Goal: Find specific page/section: Find specific page/section

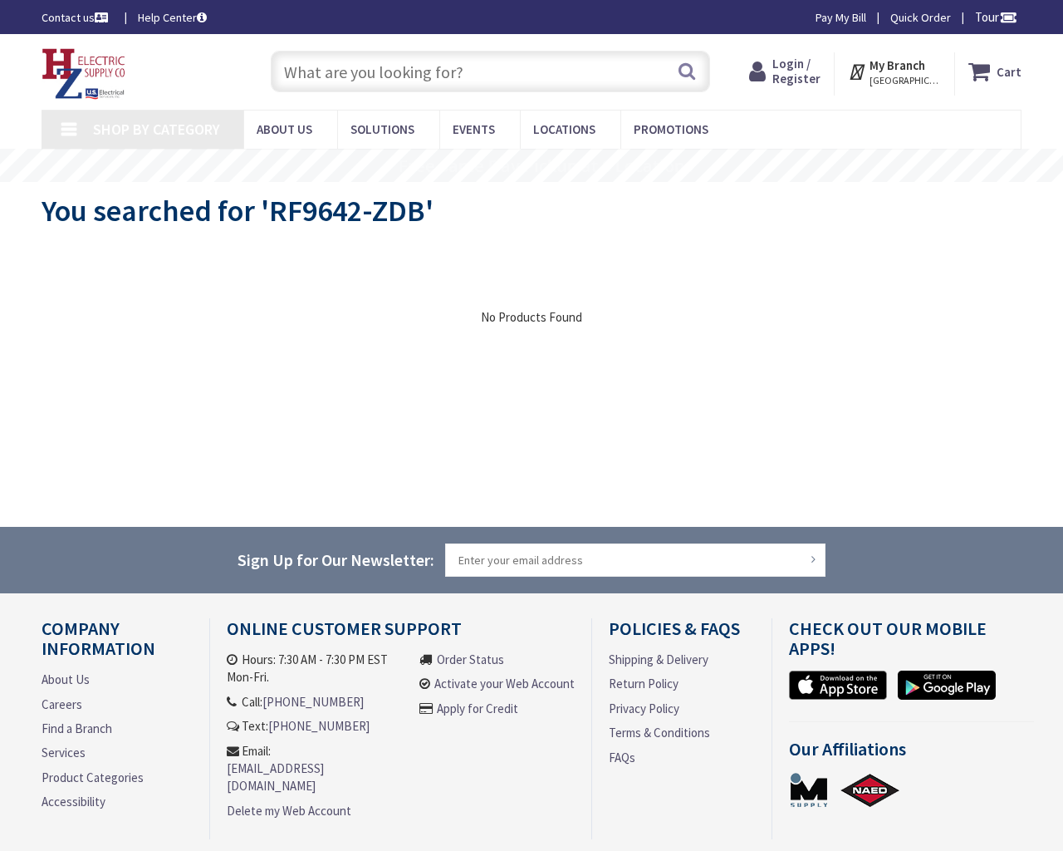
type input "[STREET_ADDRESS][PERSON_NAME]"
